Goal: Navigation & Orientation: Find specific page/section

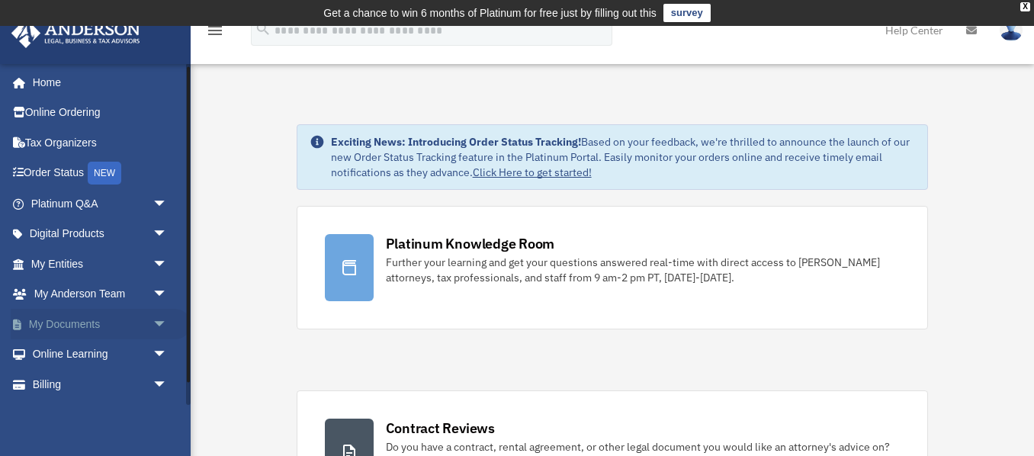
scroll to position [28, 0]
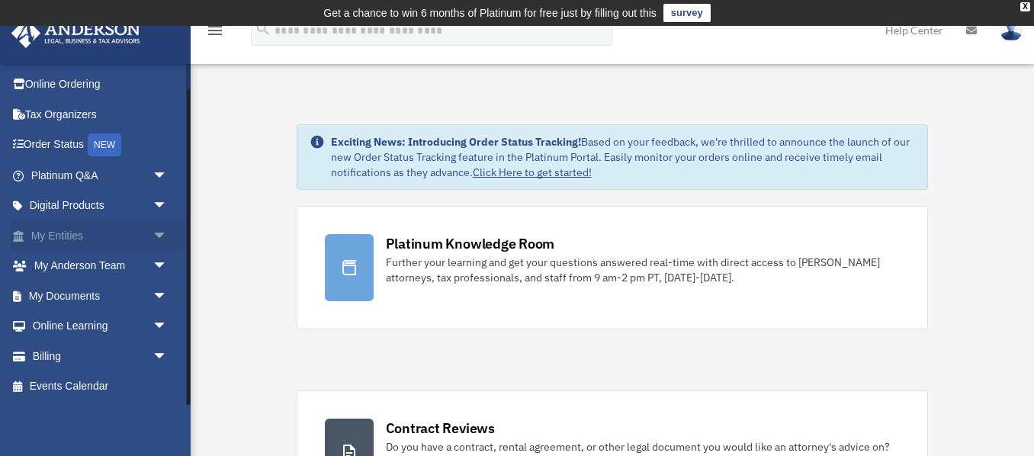
click at [159, 236] on span "arrow_drop_down" at bounding box center [167, 235] width 30 height 31
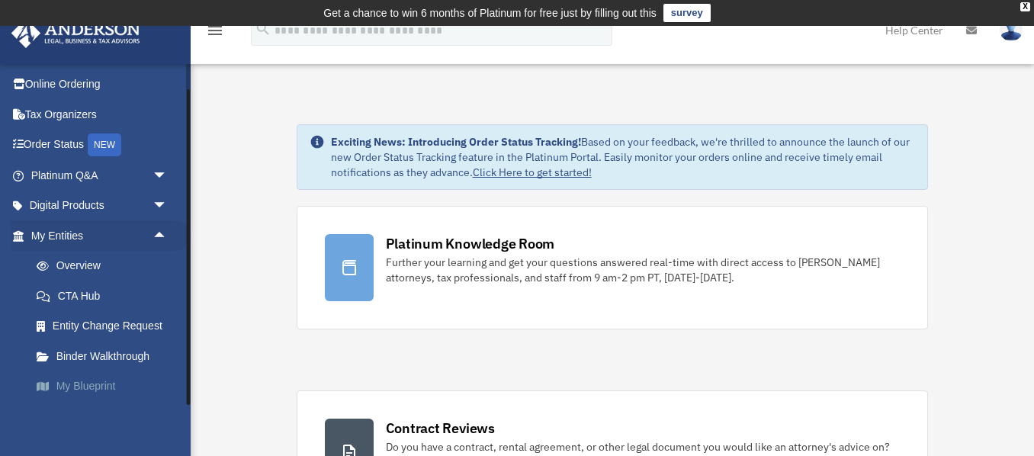
click at [104, 386] on link "My Blueprint" at bounding box center [105, 386] width 169 height 30
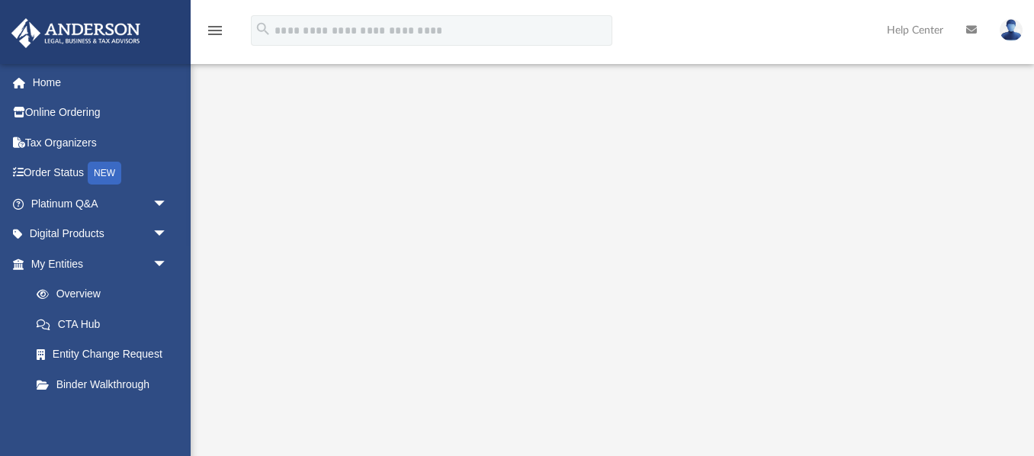
scroll to position [107, 0]
click at [162, 265] on span "arrow_drop_down" at bounding box center [167, 264] width 30 height 31
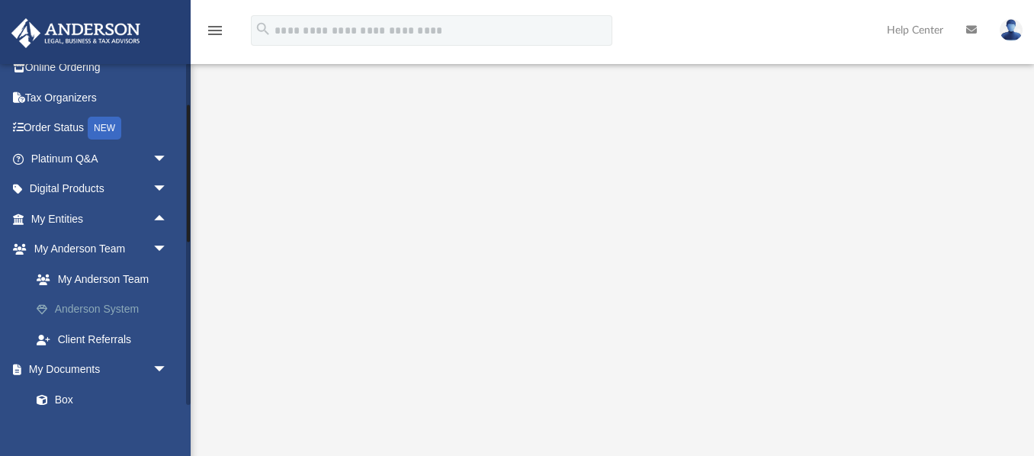
scroll to position [39, 0]
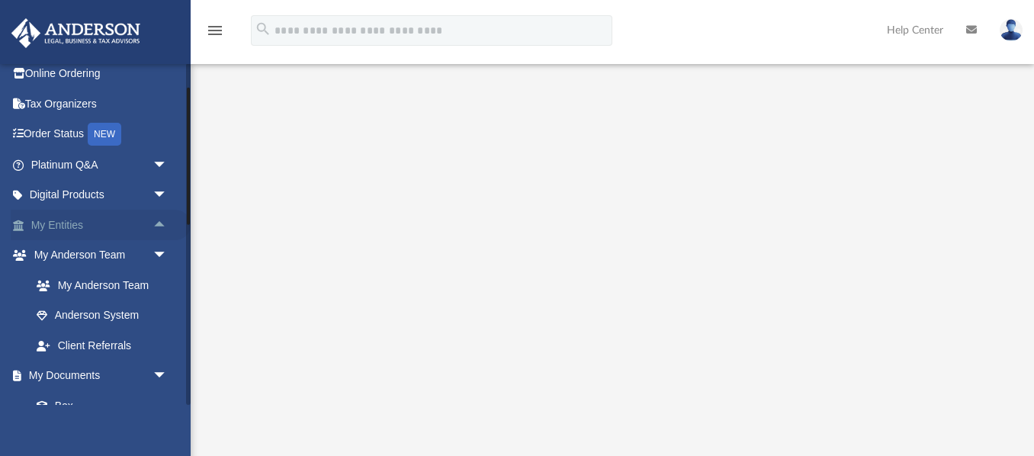
click at [157, 225] on span "arrow_drop_up" at bounding box center [167, 225] width 30 height 31
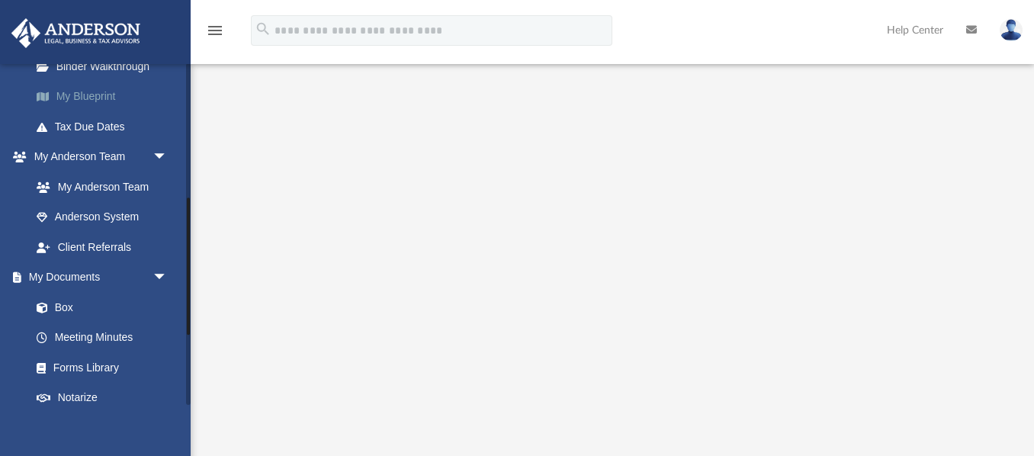
scroll to position [341, 0]
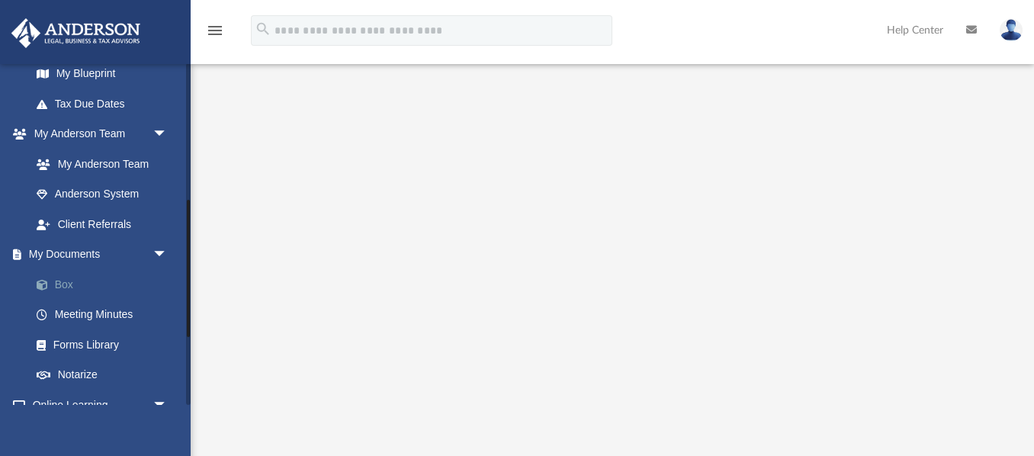
click at [86, 283] on link "Box" at bounding box center [105, 284] width 169 height 30
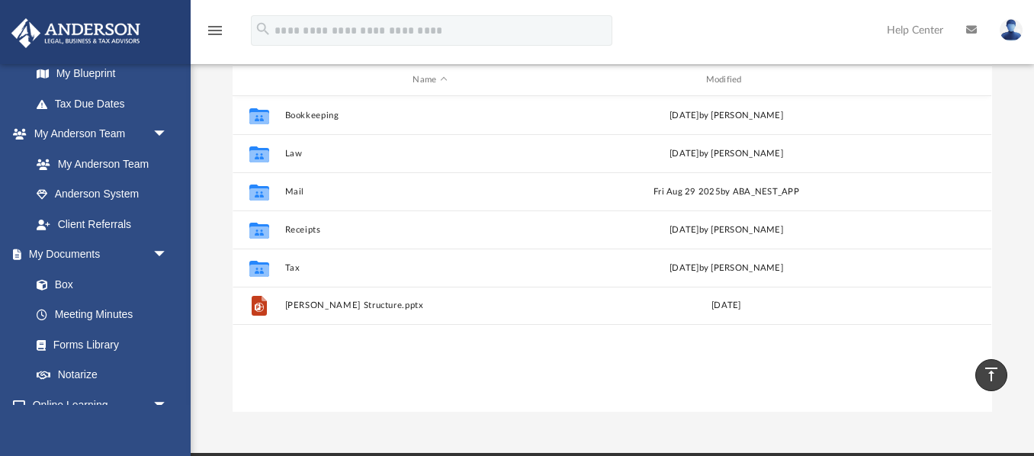
scroll to position [188, 0]
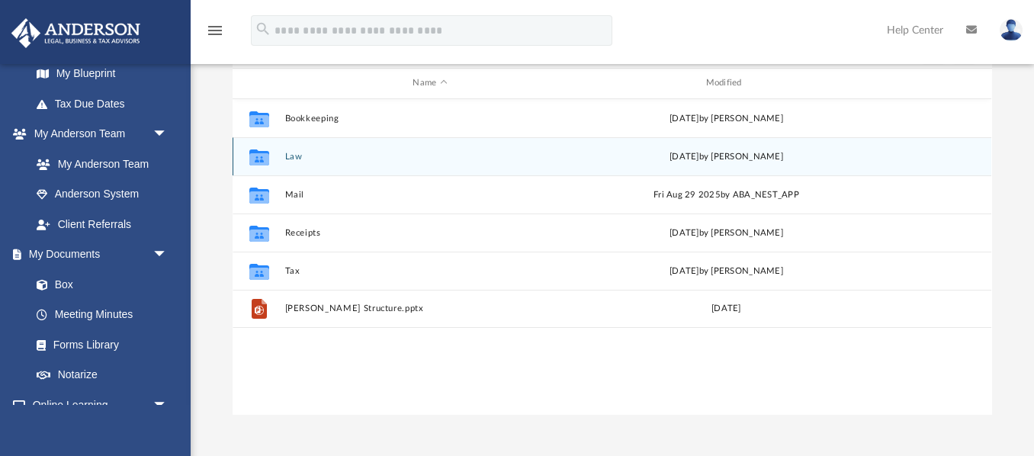
click at [460, 158] on button "Law" at bounding box center [430, 157] width 290 height 10
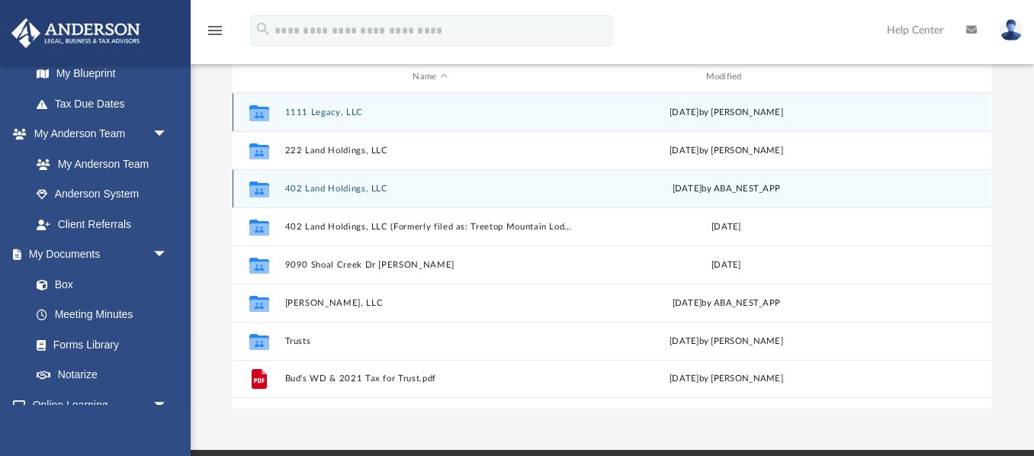
scroll to position [187, 0]
